Goal: Contribute content: Add original content to the website for others to see

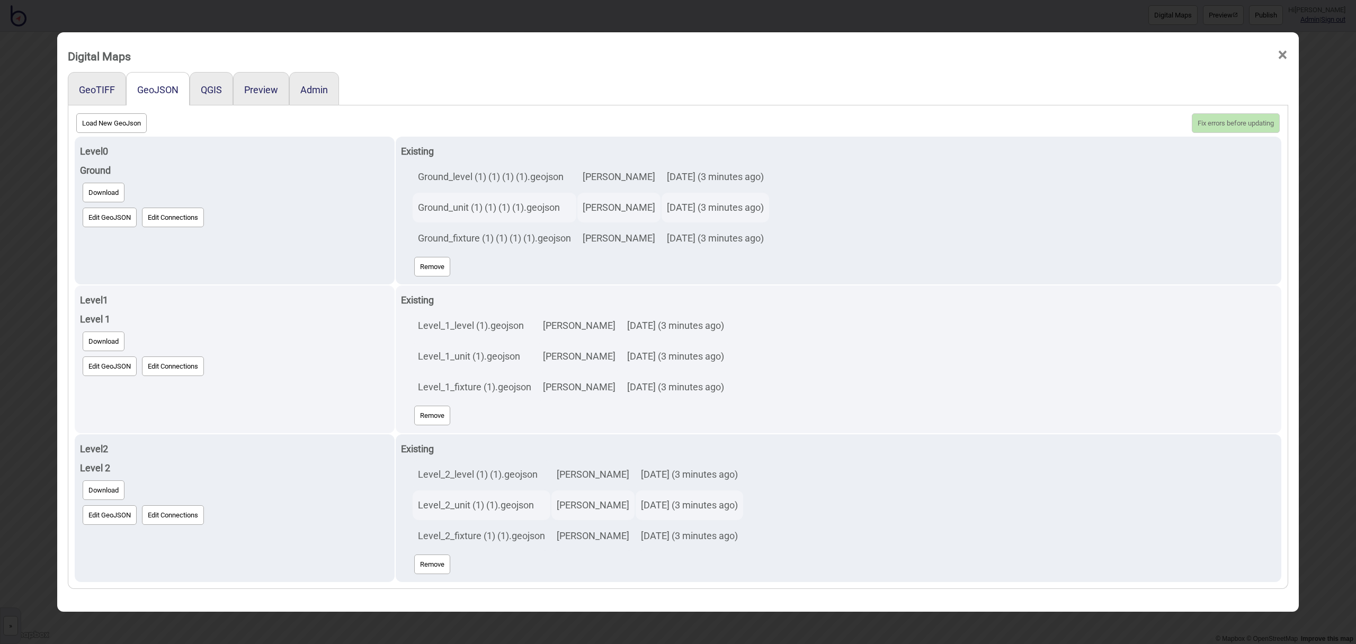
click at [114, 122] on button "Load New GeoJson" at bounding box center [111, 123] width 70 height 20
click input "file" at bounding box center [0, 0] width 0 height 0
click at [122, 131] on button "Load New GeoJson" at bounding box center [111, 123] width 70 height 20
click input "file" at bounding box center [0, 0] width 0 height 0
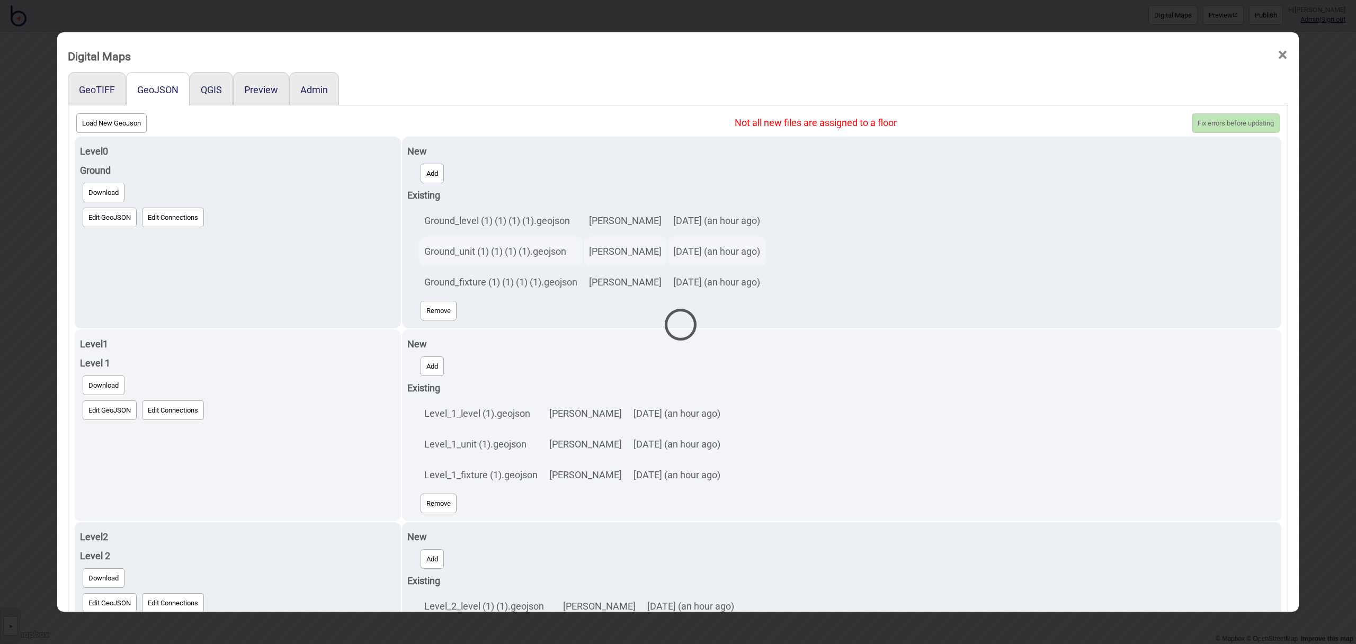
select select "Ground_unit (1) (1) (1) (1).geojson"
select select "Ground_fixture (1) (1) (1) (1).geojson"
select select "Level_1_level (1).geojson"
select select "Level_1_unit (1).geojson"
select select "Level_1_fixture (1).geojson"
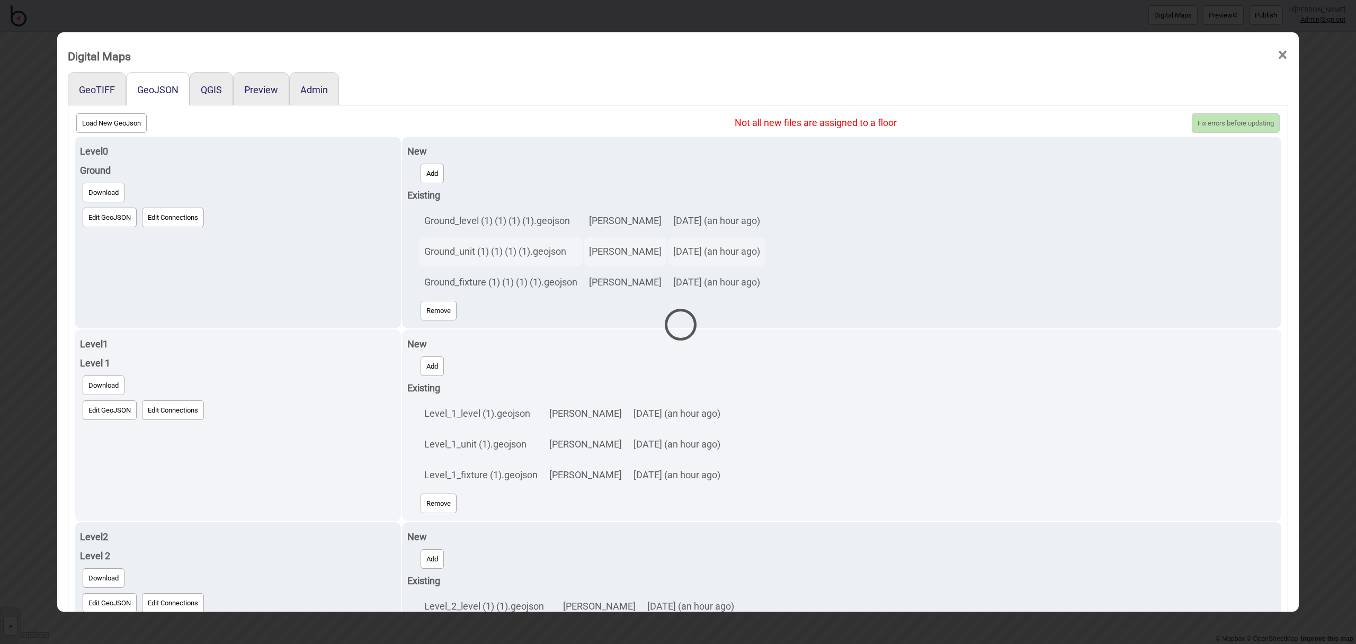
select select "Level_2_level (1) (1).geojson"
select select "Level_2_unit (1) (1).geojson"
select select "Level_2_fixture (1) (1).geojson"
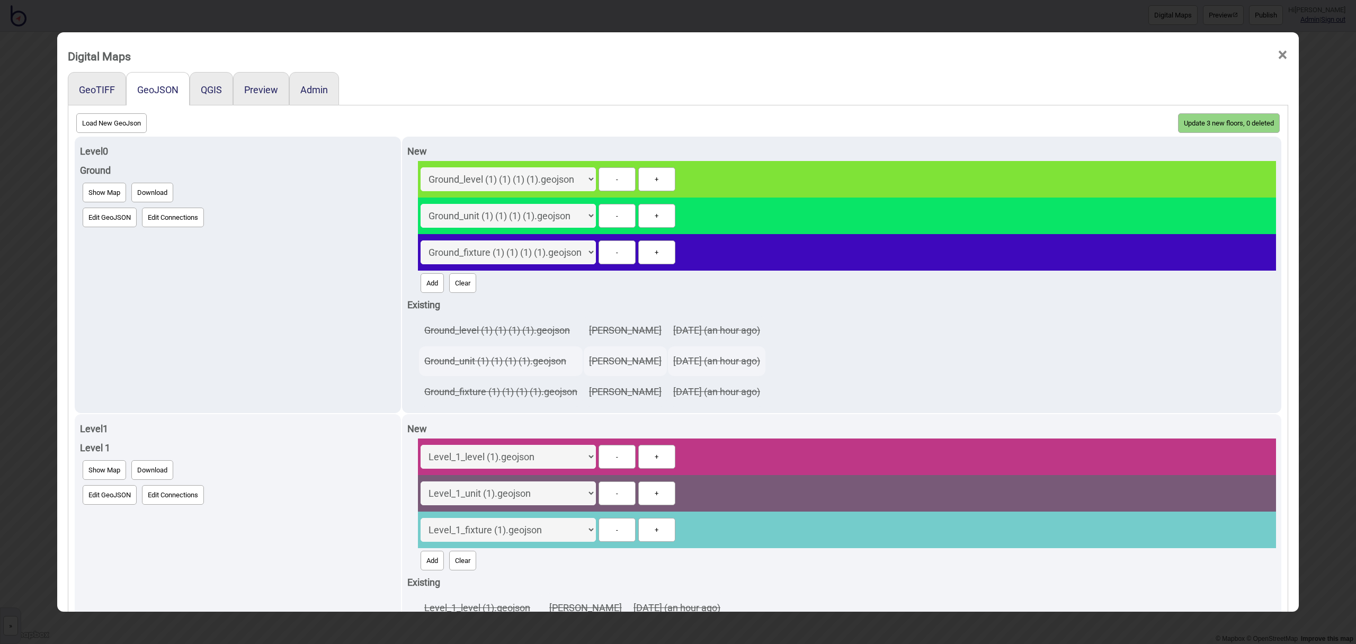
click at [1256, 119] on button "Update 3 new floors, 0 deleted" at bounding box center [1229, 123] width 102 height 20
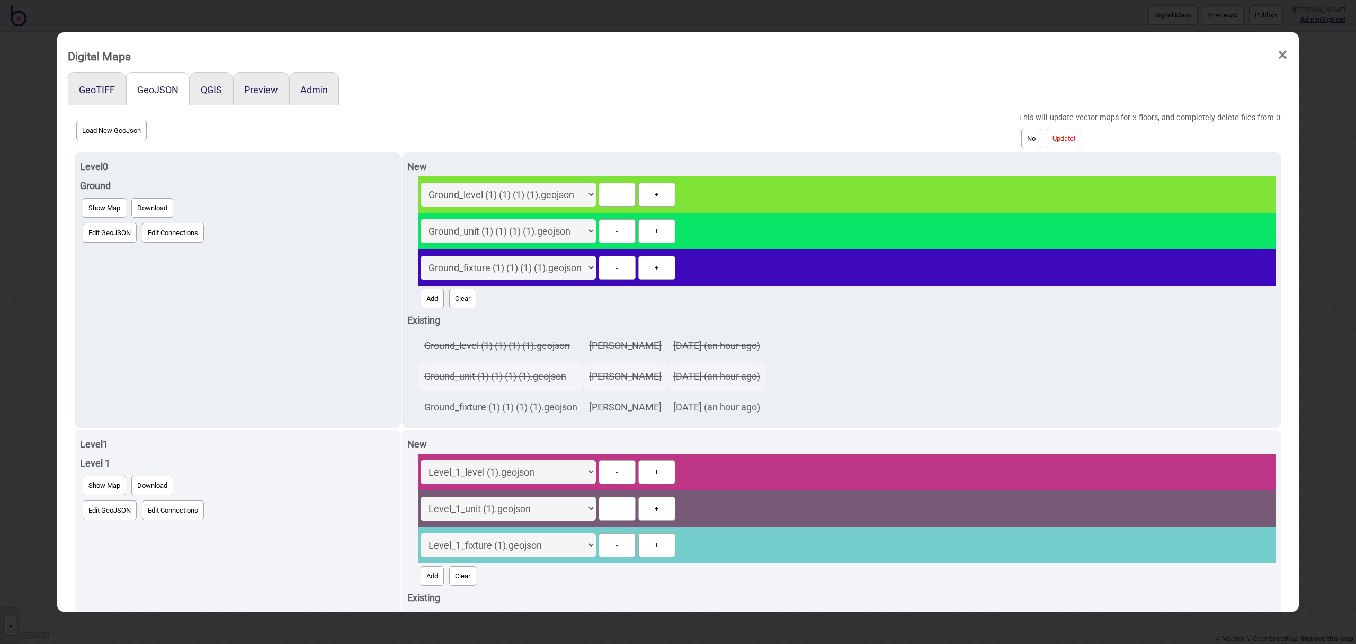
drag, startPoint x: 1090, startPoint y: 137, endPoint x: 1073, endPoint y: 138, distance: 17.0
click at [1086, 137] on div "No Update!" at bounding box center [1151, 138] width 264 height 25
click at [1073, 138] on button "Update!" at bounding box center [1064, 139] width 34 height 20
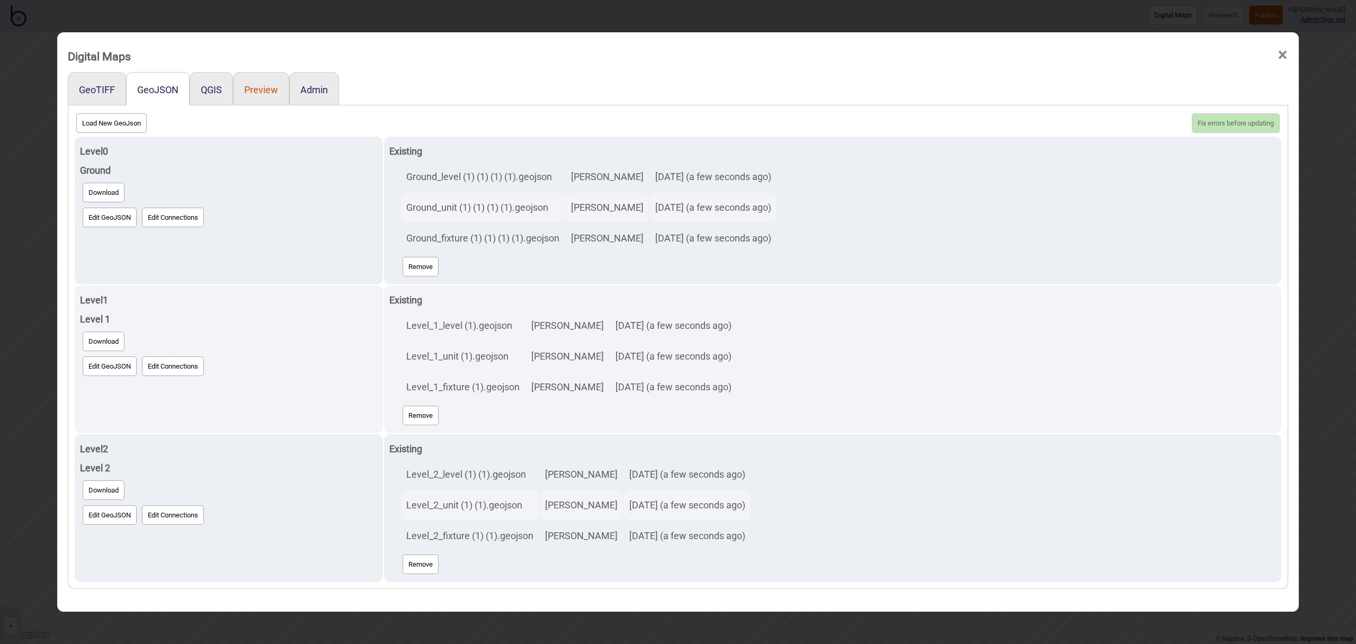
click at [267, 90] on button "Preview" at bounding box center [261, 89] width 34 height 11
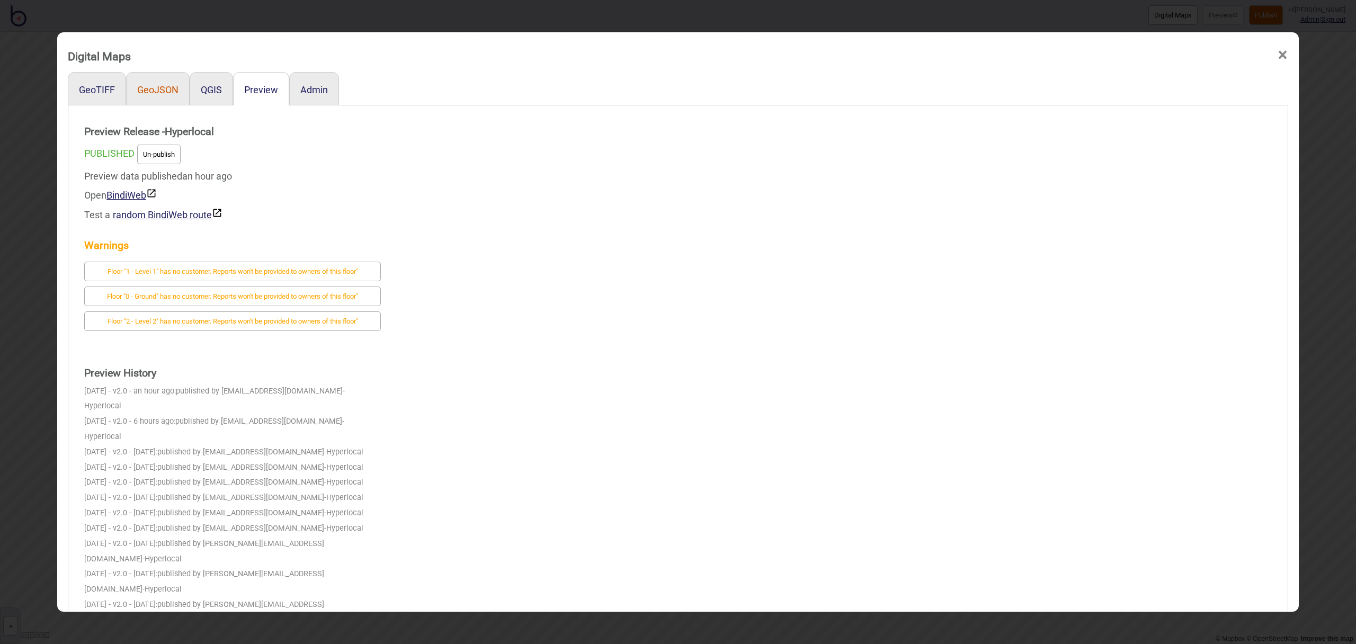
click at [162, 92] on button "GeoJSON" at bounding box center [157, 89] width 41 height 11
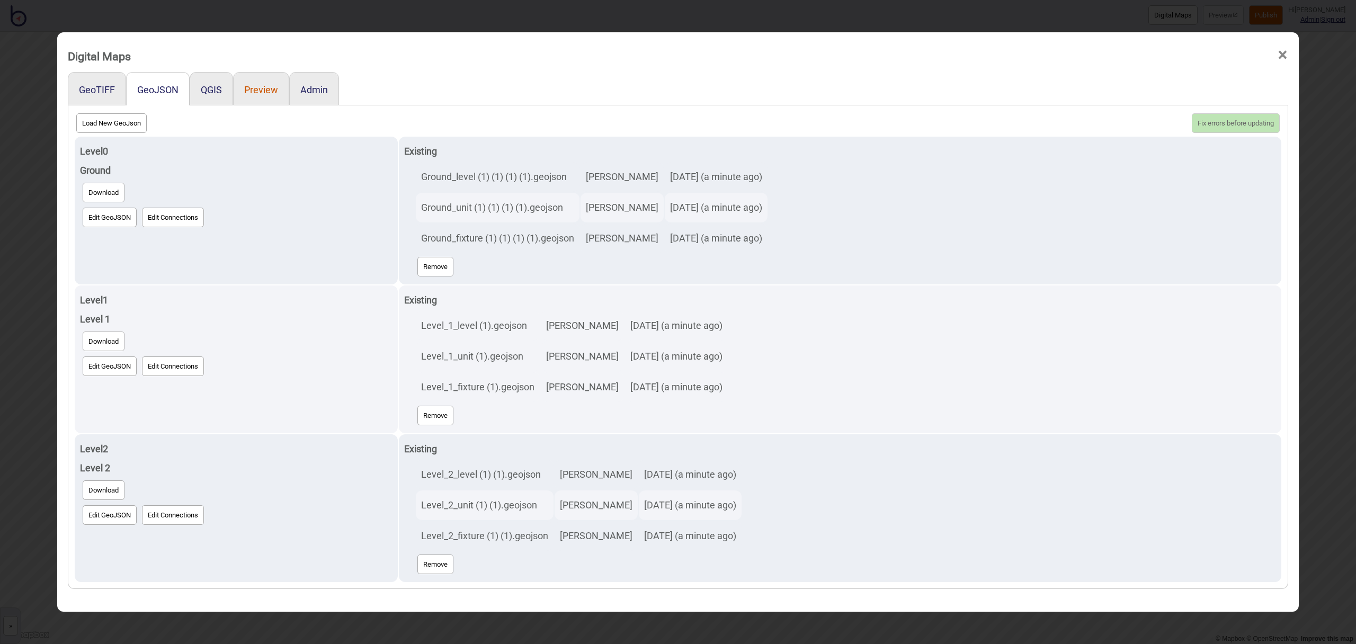
click at [264, 93] on button "Preview" at bounding box center [261, 89] width 34 height 11
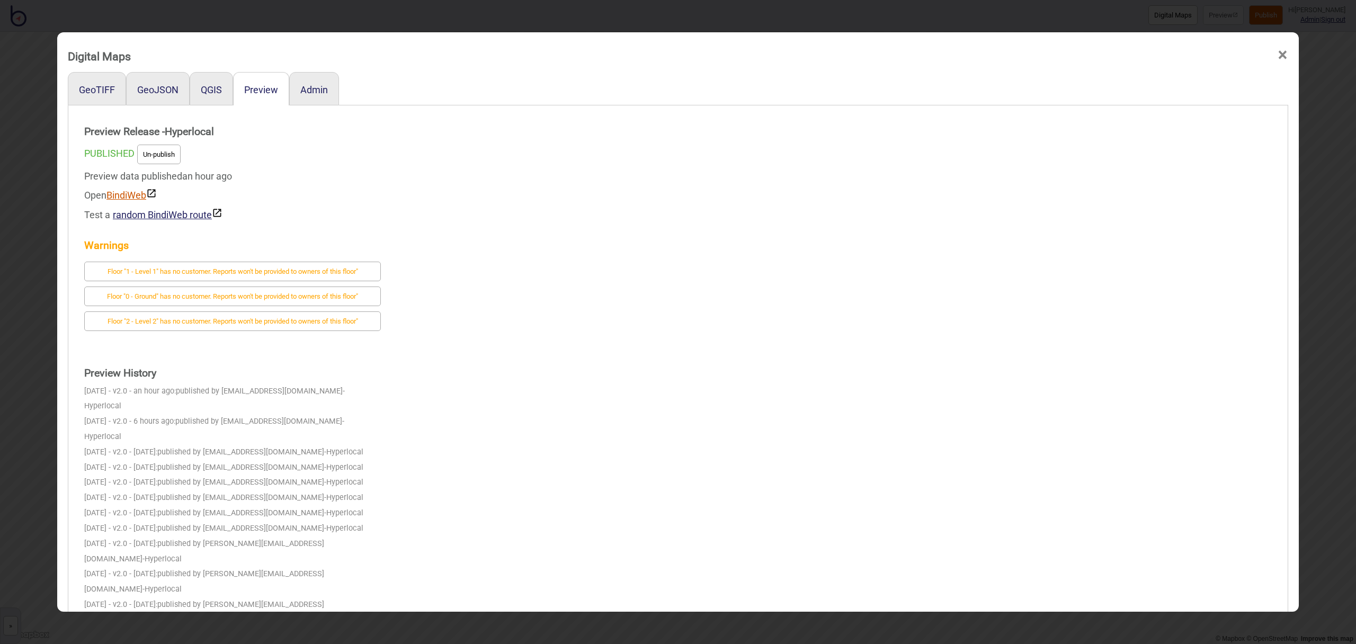
click at [143, 193] on link "BindiWeb" at bounding box center [131, 195] width 50 height 11
click at [1281, 57] on span "×" at bounding box center [1282, 55] width 11 height 35
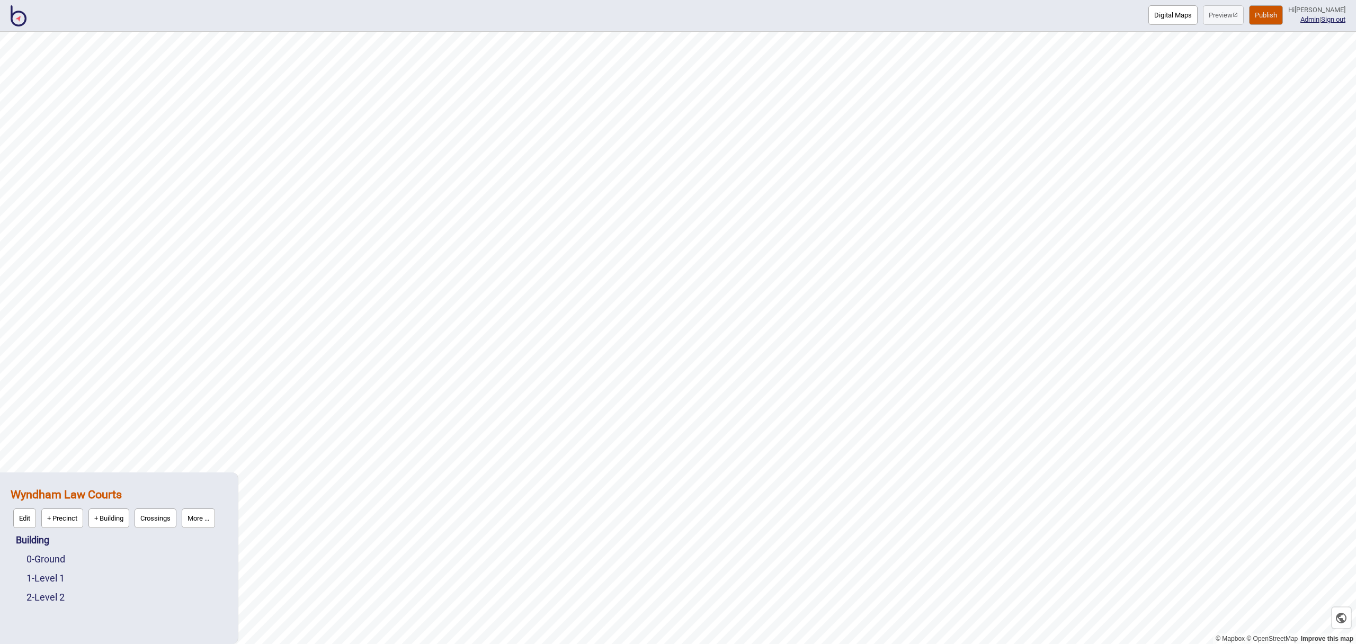
click at [1277, 19] on button "Publish" at bounding box center [1266, 15] width 34 height 20
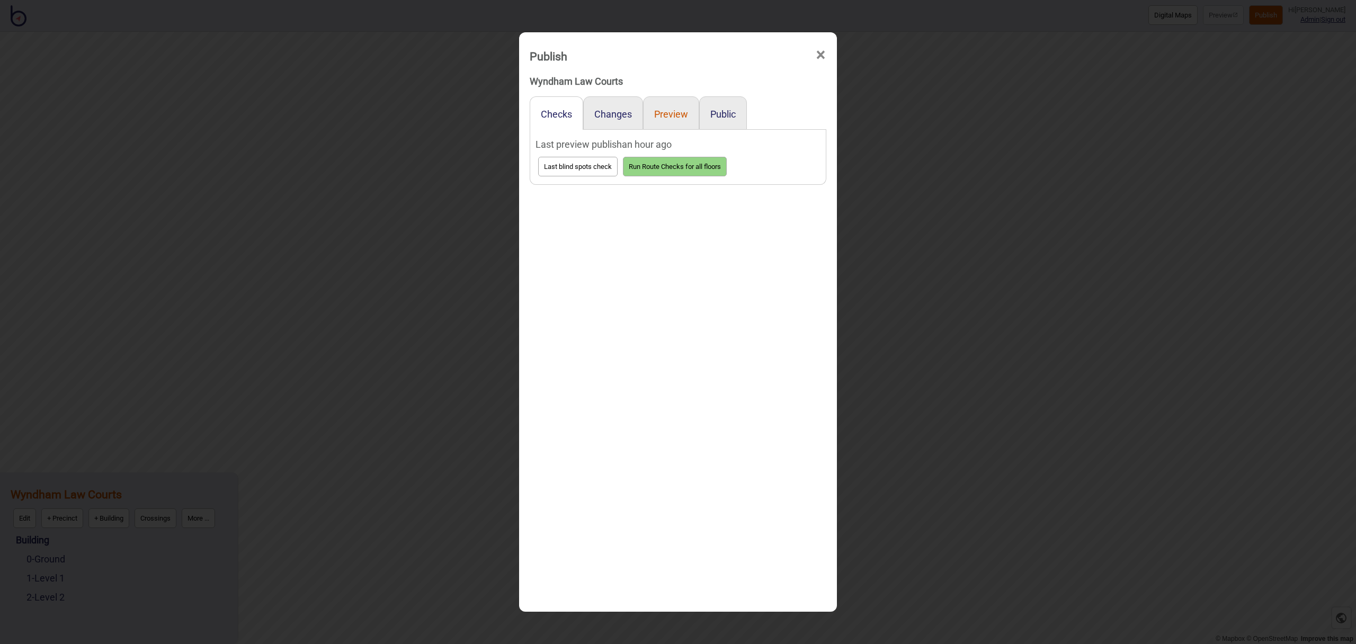
click at [674, 118] on button "Preview" at bounding box center [671, 114] width 34 height 11
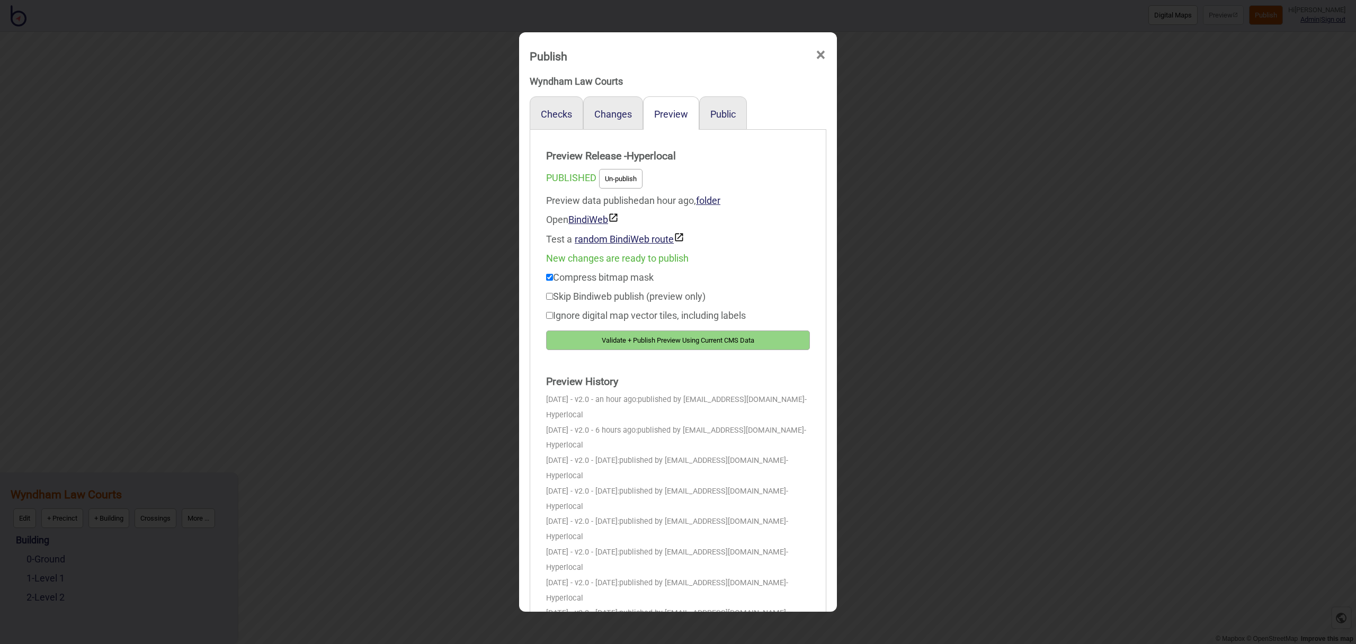
click at [753, 333] on button "Validate + Publish Preview Using Current CMS Data" at bounding box center [678, 341] width 264 height 20
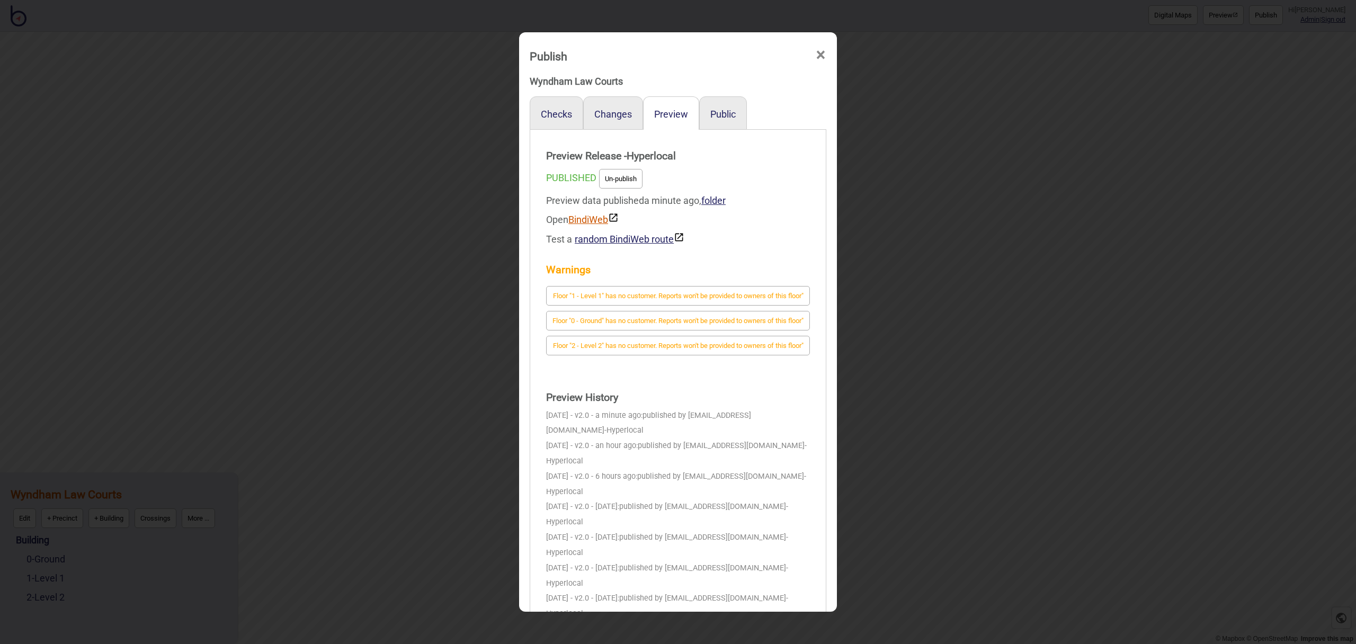
click at [597, 221] on link "BindiWeb" at bounding box center [593, 219] width 50 height 11
click at [824, 57] on span "×" at bounding box center [820, 55] width 11 height 35
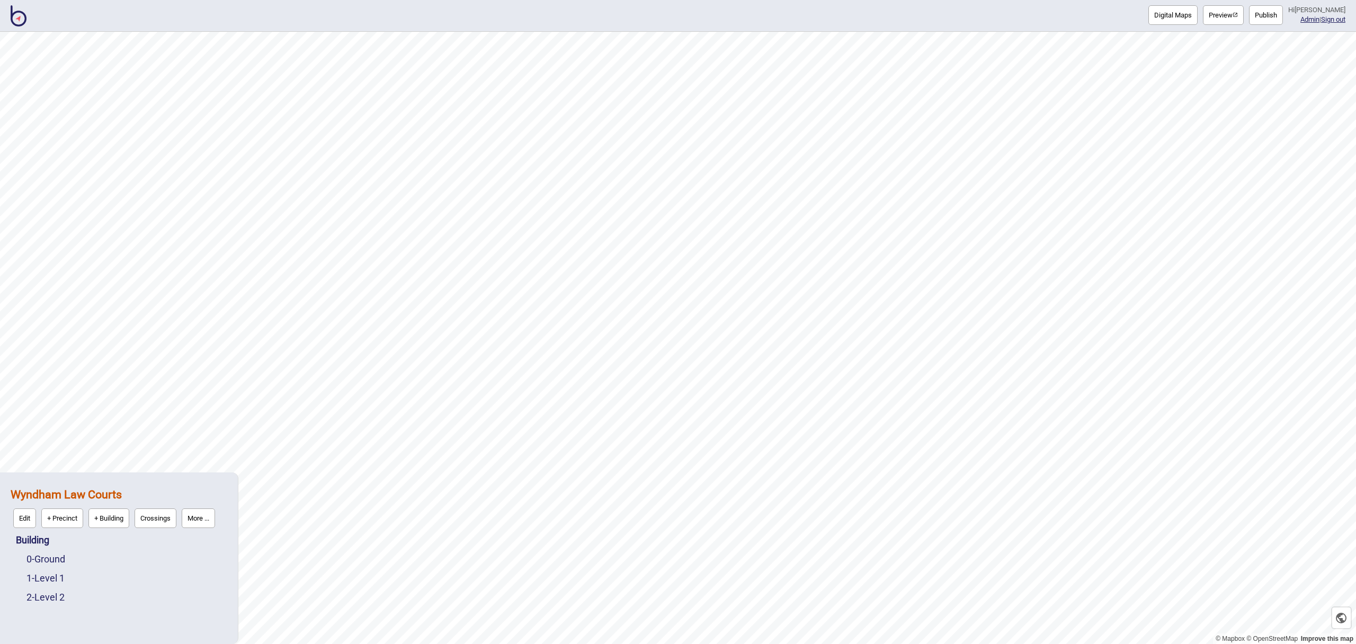
click at [1180, 19] on button "Digital Maps" at bounding box center [1173, 15] width 49 height 20
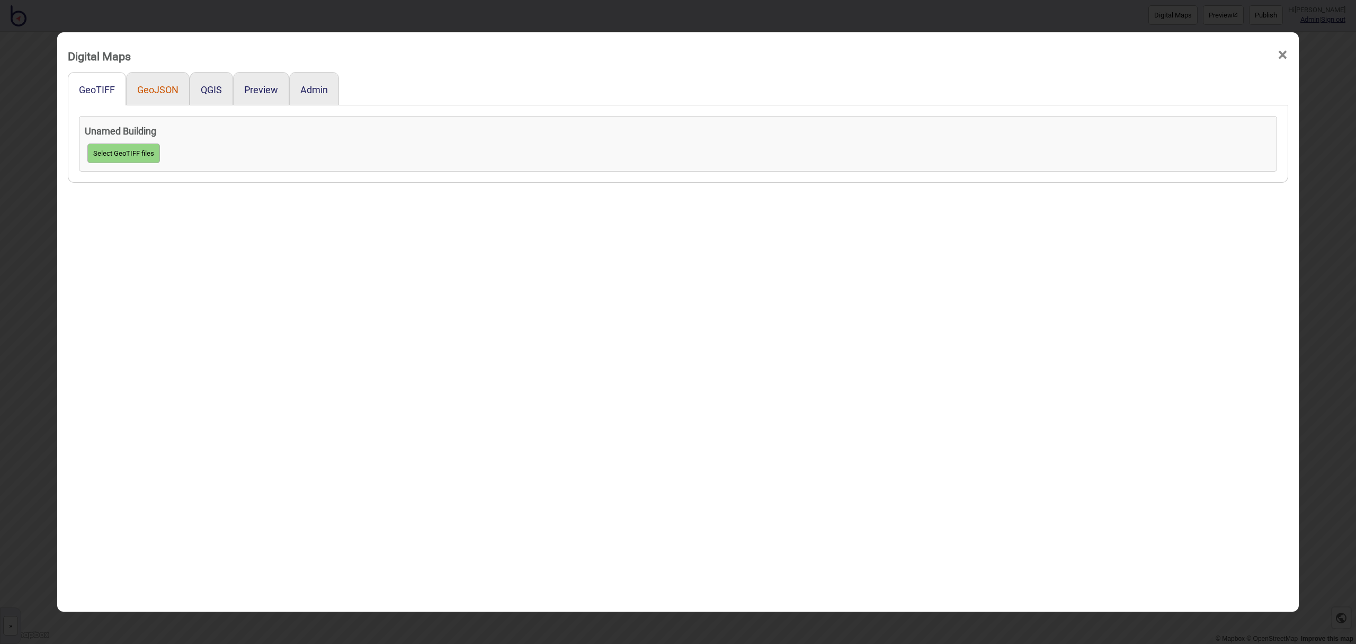
click at [159, 97] on div "GeoJSON" at bounding box center [158, 88] width 64 height 33
click at [159, 94] on button "GeoJSON" at bounding box center [157, 89] width 41 height 11
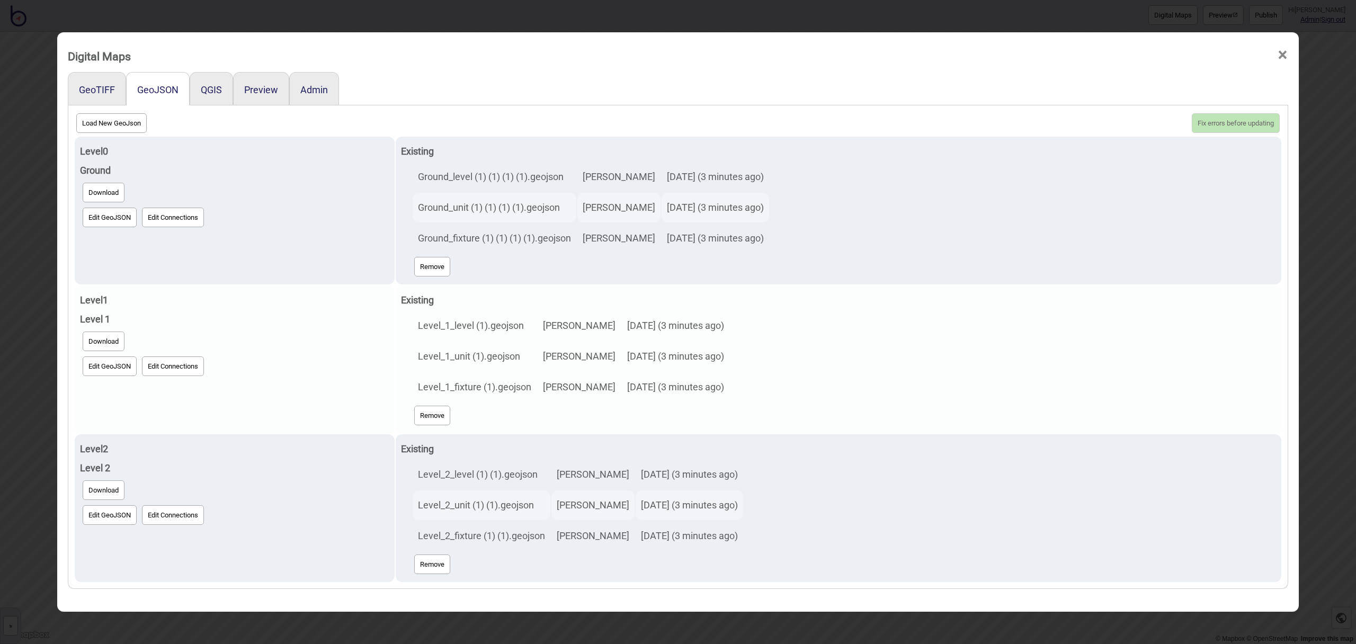
click at [110, 371] on button "Edit GeoJSON" at bounding box center [110, 367] width 54 height 20
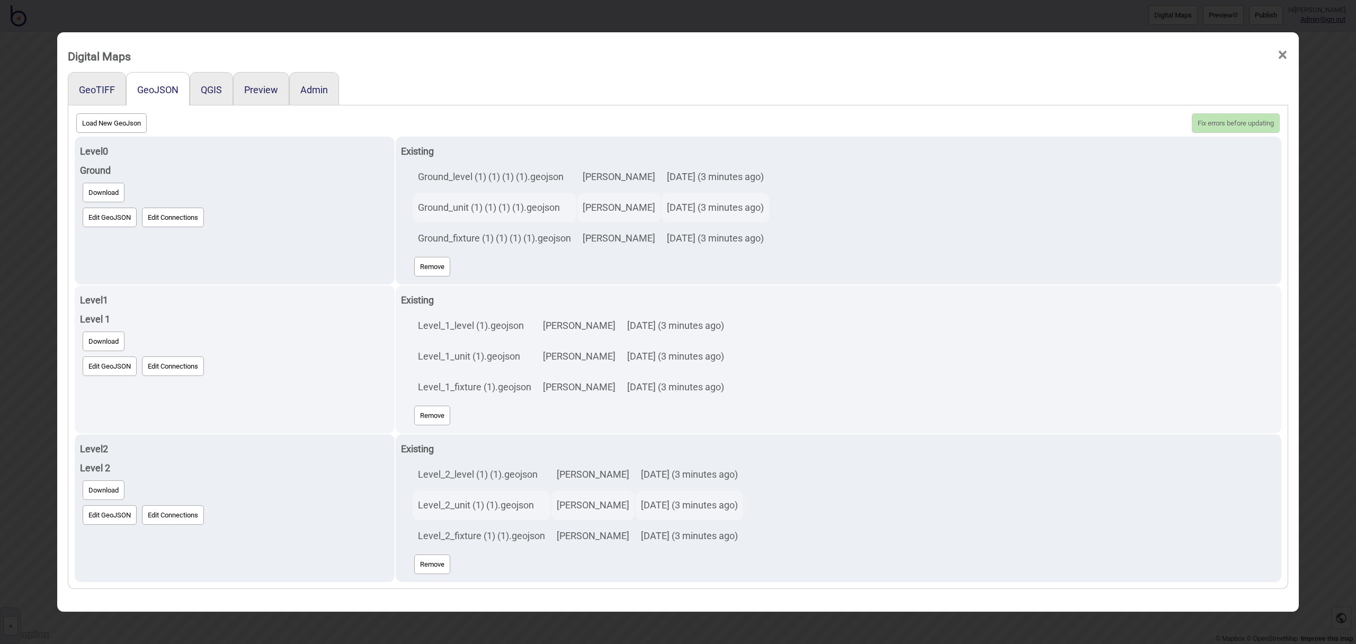
click at [133, 119] on button "Load New GeoJson" at bounding box center [111, 123] width 70 height 20
click input "file" at bounding box center [0, 0] width 0 height 0
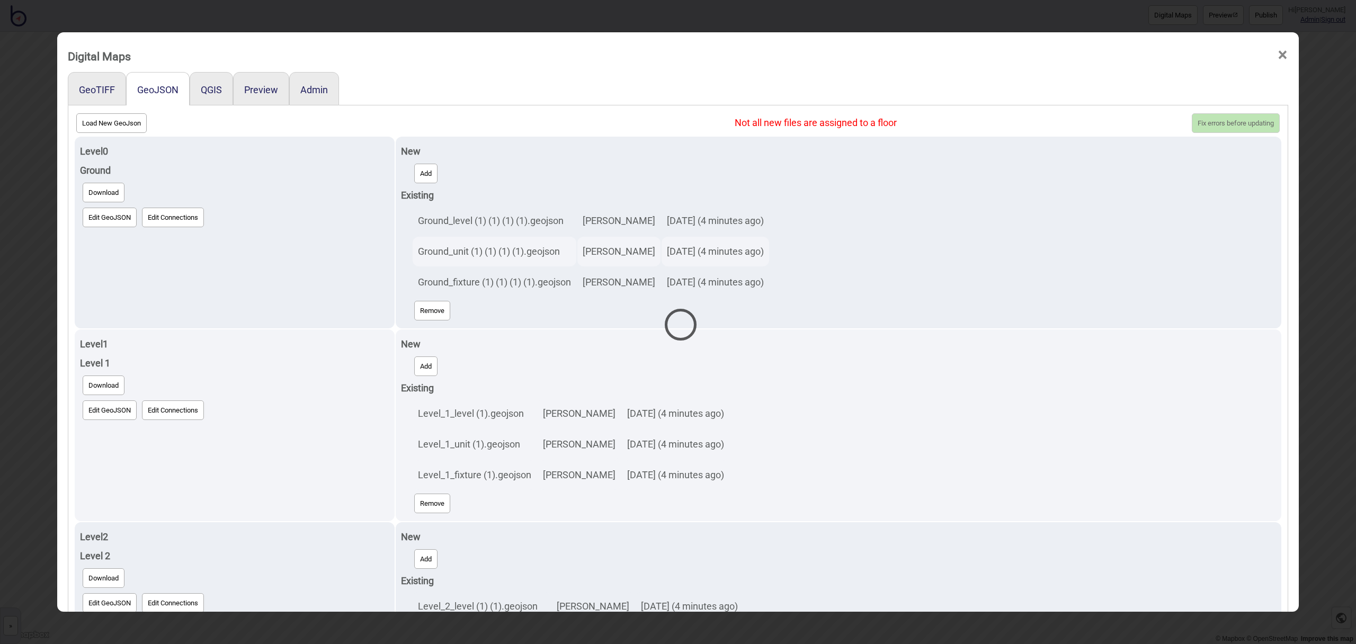
select select "Level_1_level (1).geojson"
select select "Level_1_unit (1).geojson"
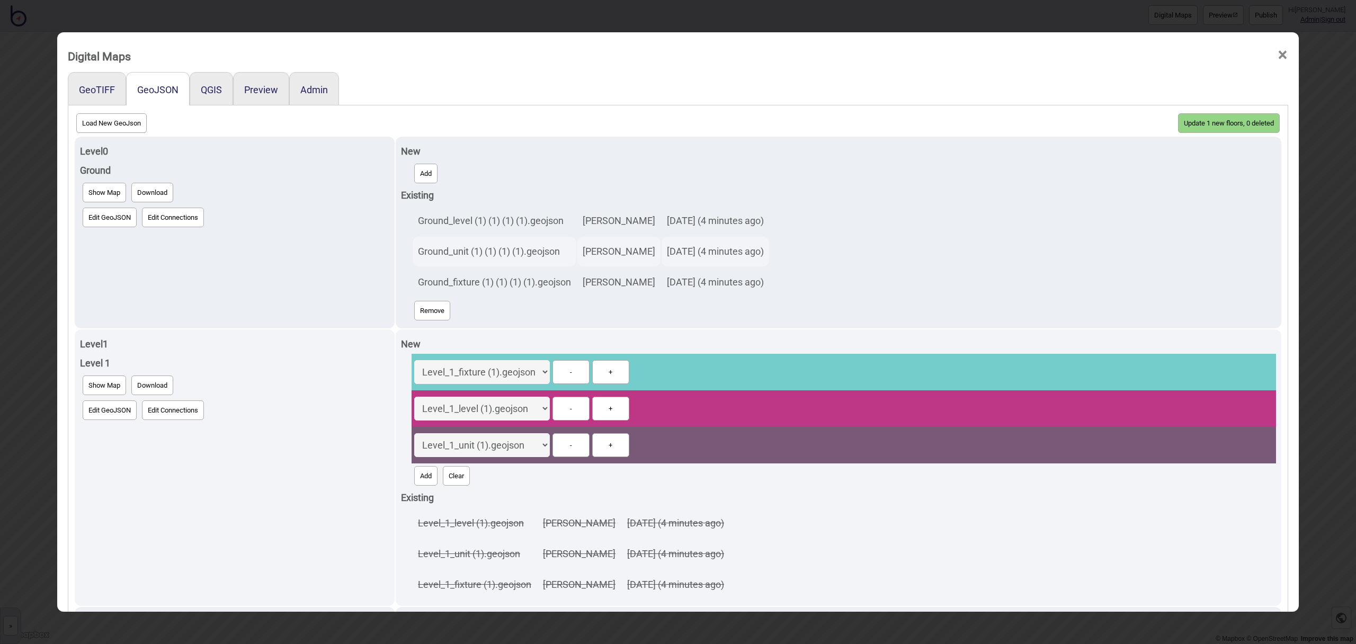
click at [1218, 119] on button "Update 1 new floors, 0 deleted" at bounding box center [1229, 123] width 102 height 20
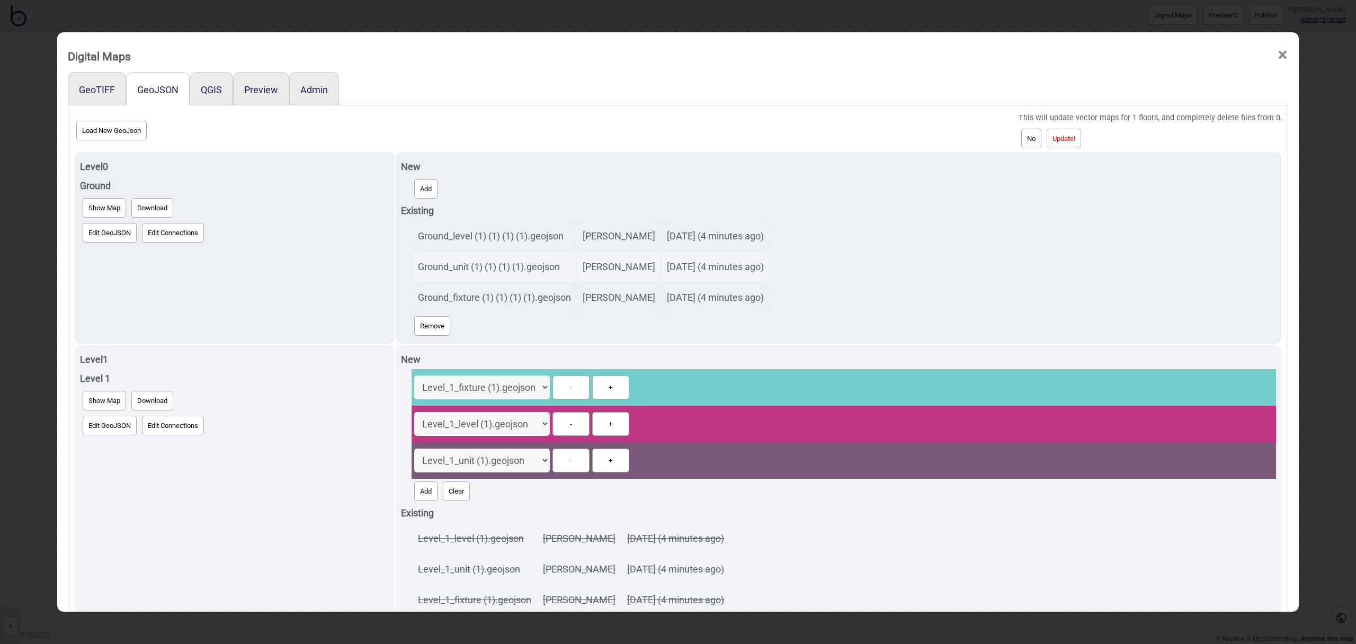
click at [1078, 137] on button "Update!" at bounding box center [1064, 139] width 34 height 20
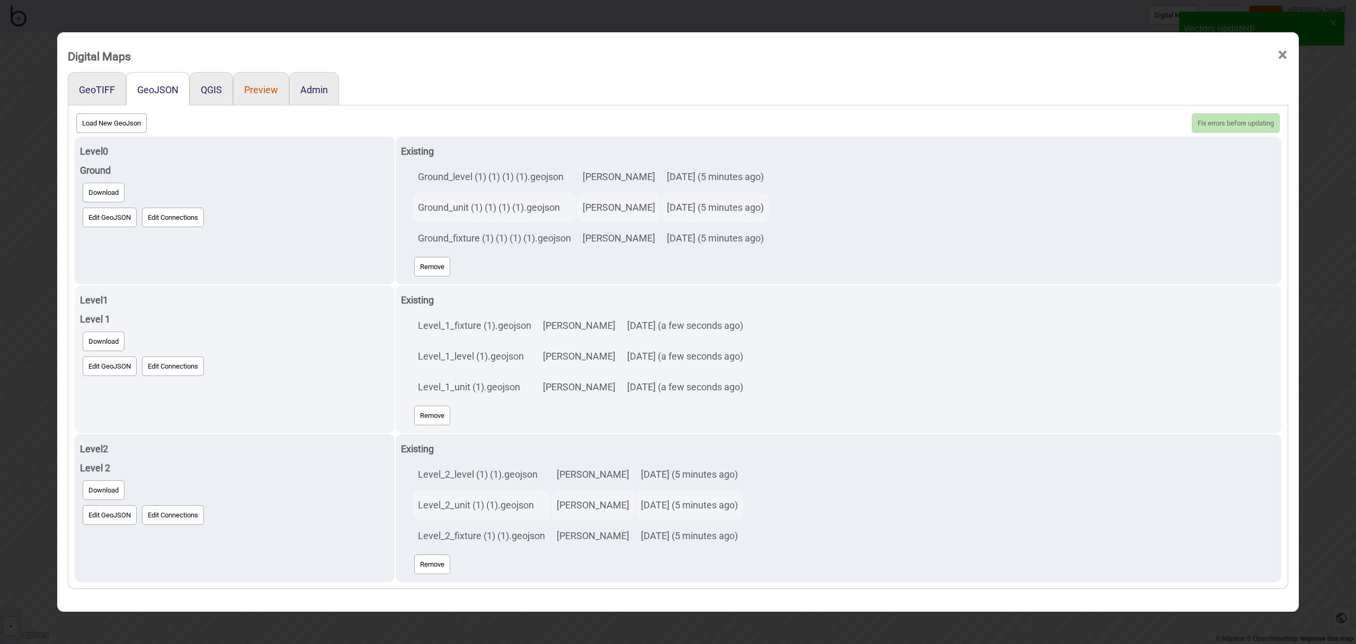
click at [246, 90] on button "Preview" at bounding box center [261, 89] width 34 height 11
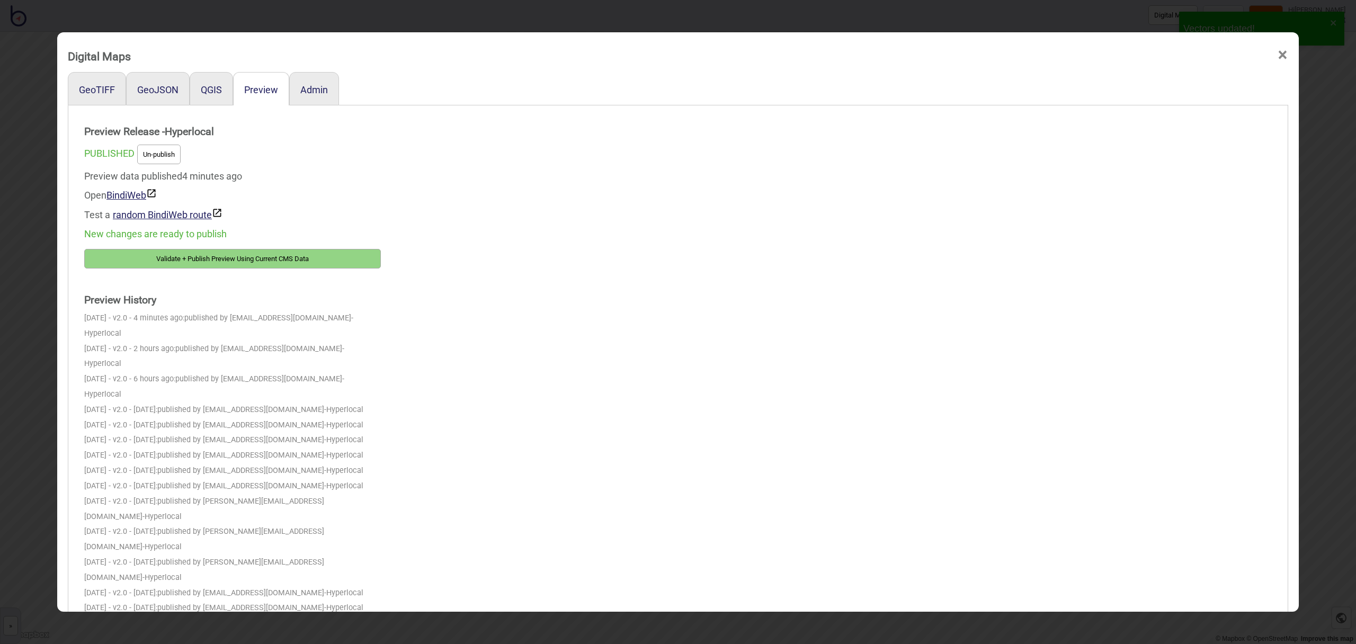
click at [268, 260] on button "Validate + Publish Preview Using Current CMS Data" at bounding box center [232, 259] width 297 height 20
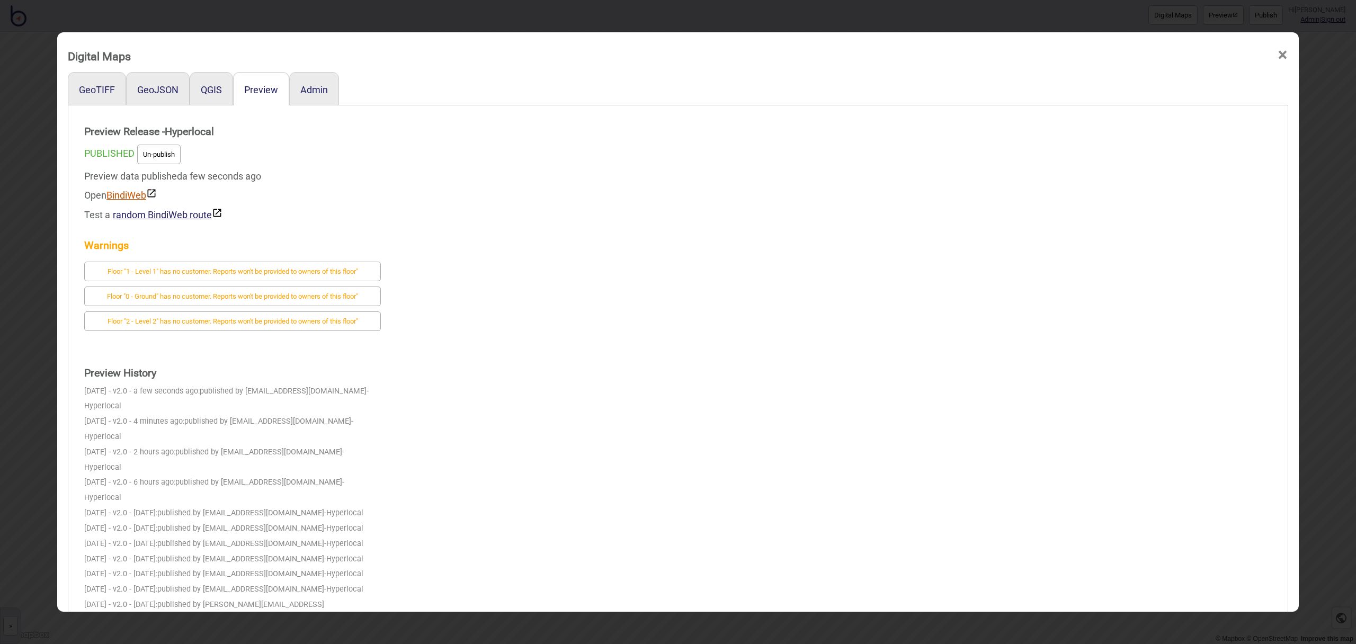
click at [141, 194] on link "BindiWeb" at bounding box center [131, 195] width 50 height 11
